Goal: Task Accomplishment & Management: Manage account settings

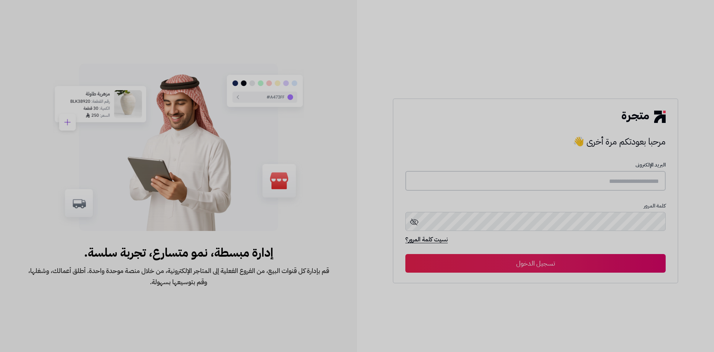
type input "**********"
click at [589, 265] on button "تسجيل الدخول" at bounding box center [536, 262] width 260 height 19
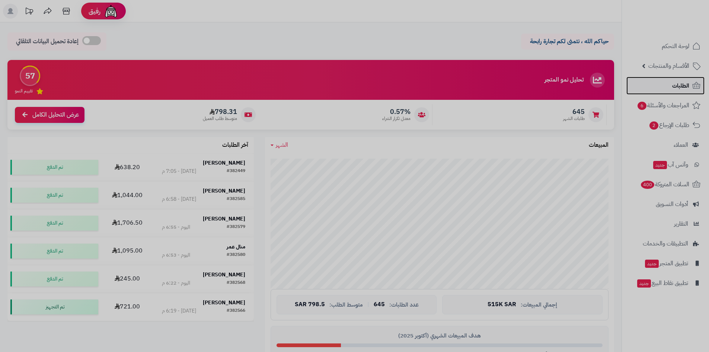
click at [678, 87] on span "الطلبات" at bounding box center [680, 85] width 17 height 10
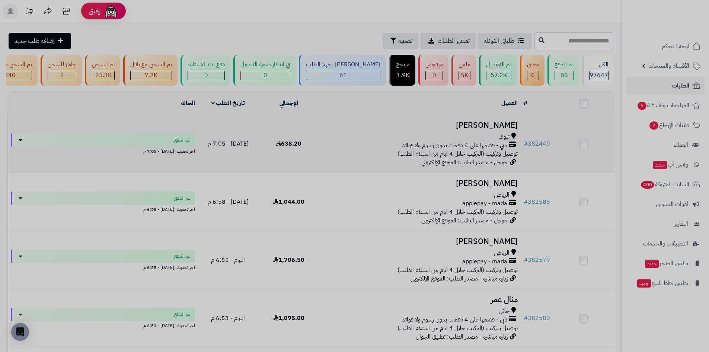
click at [417, 141] on div "تبوك" at bounding box center [420, 136] width 196 height 9
